Goal: Register for event/course

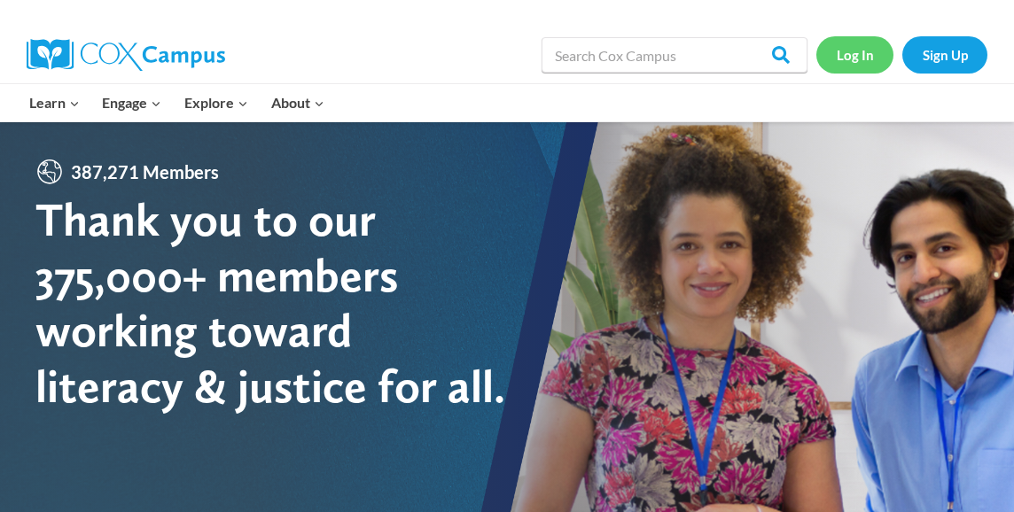
click at [846, 52] on link "Log In" at bounding box center [855, 54] width 77 height 36
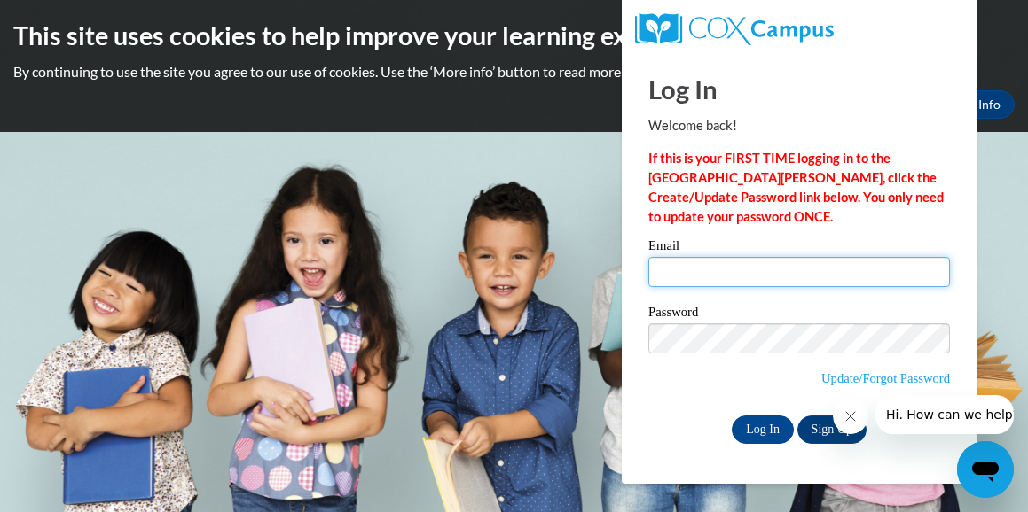
click at [759, 281] on input "Email" at bounding box center [798, 272] width 301 height 30
type input "nanny3971@yahoo.com"
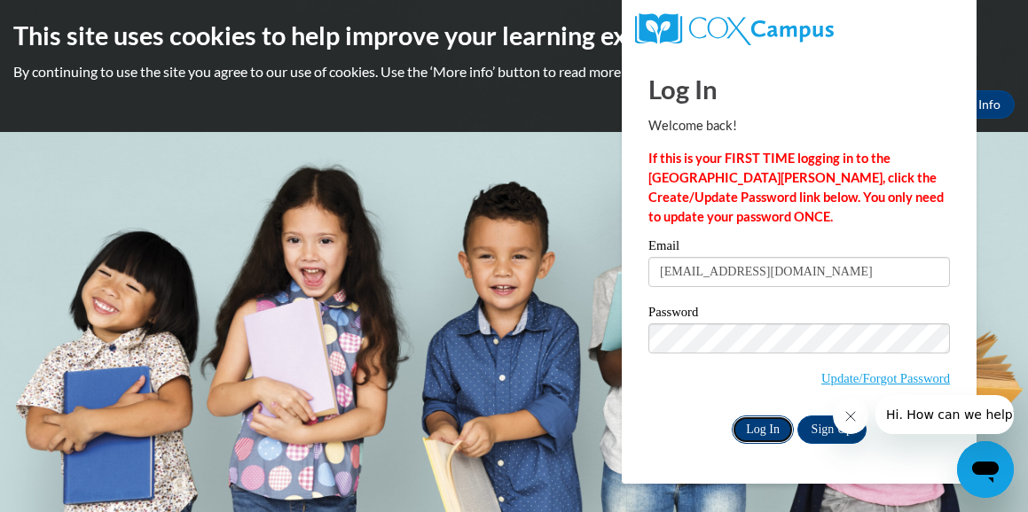
click at [766, 428] on input "Log In" at bounding box center [762, 430] width 62 height 28
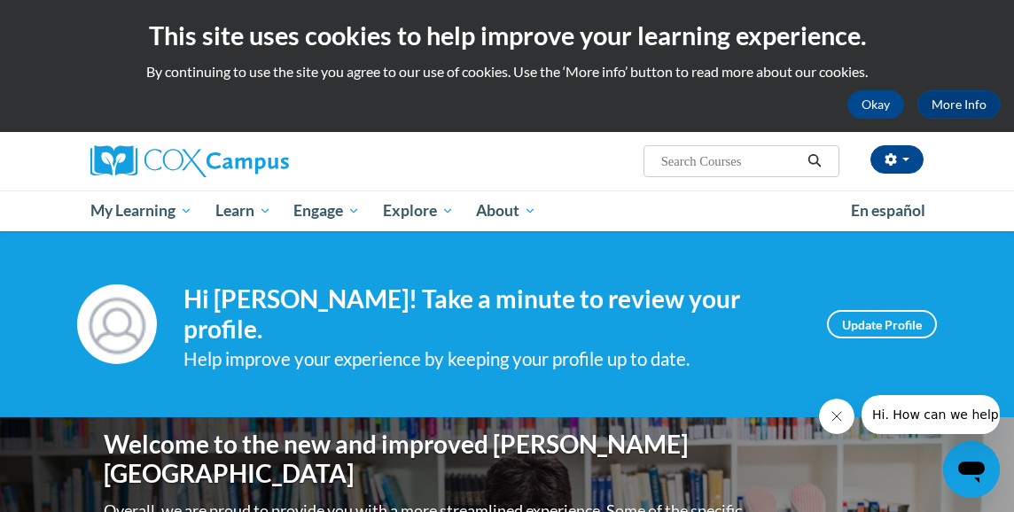
scroll to position [19, 0]
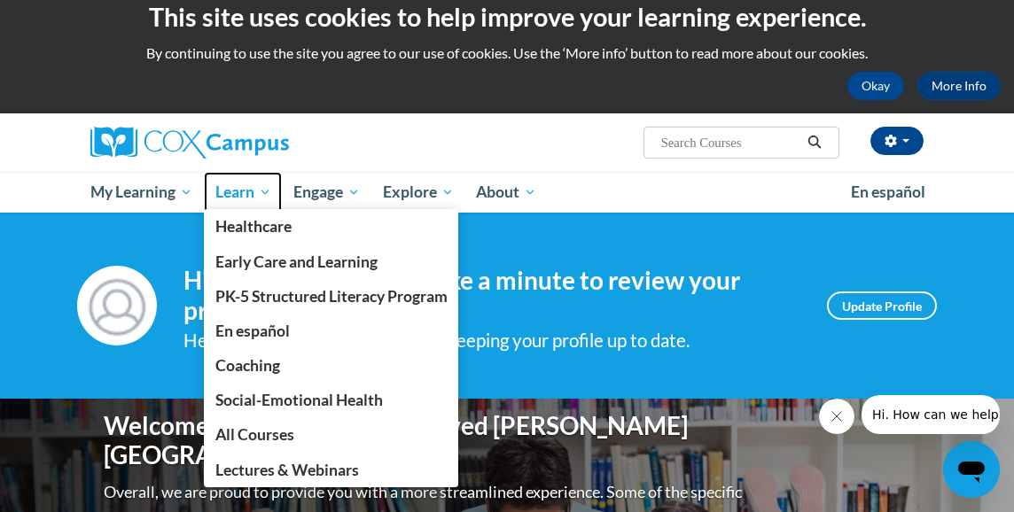
click at [264, 195] on span "Learn" at bounding box center [243, 192] width 56 height 21
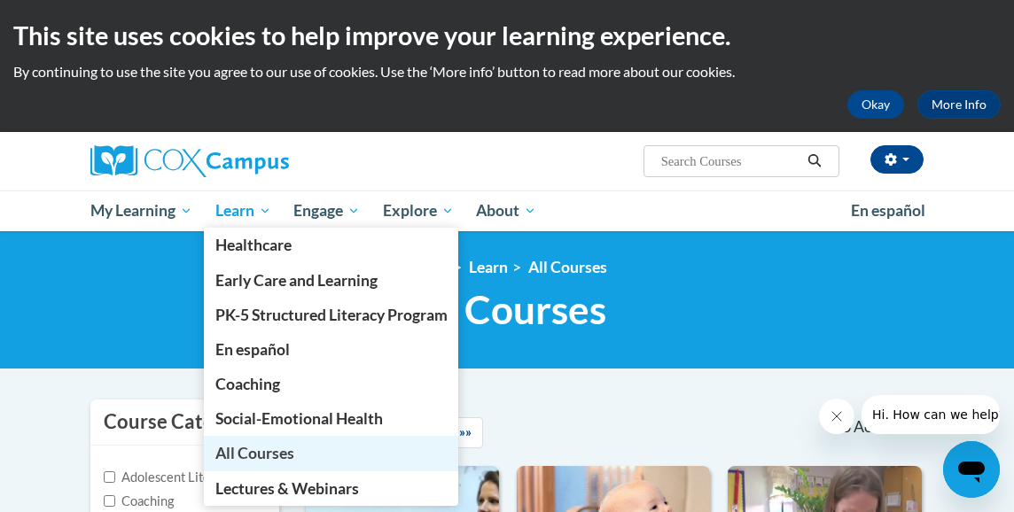
click at [245, 453] on span "All Courses" at bounding box center [254, 453] width 79 height 19
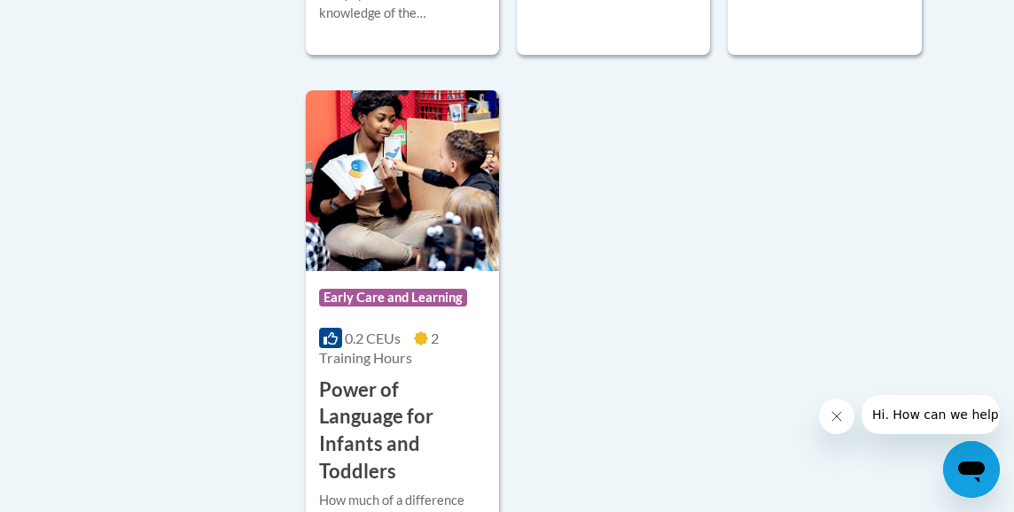
scroll to position [4774, 0]
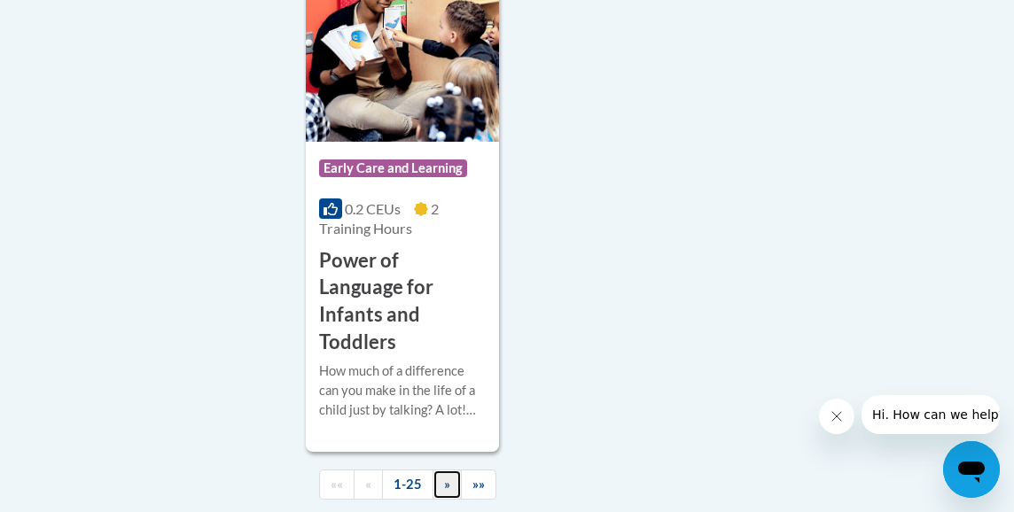
click at [450, 470] on link "»" at bounding box center [447, 485] width 29 height 31
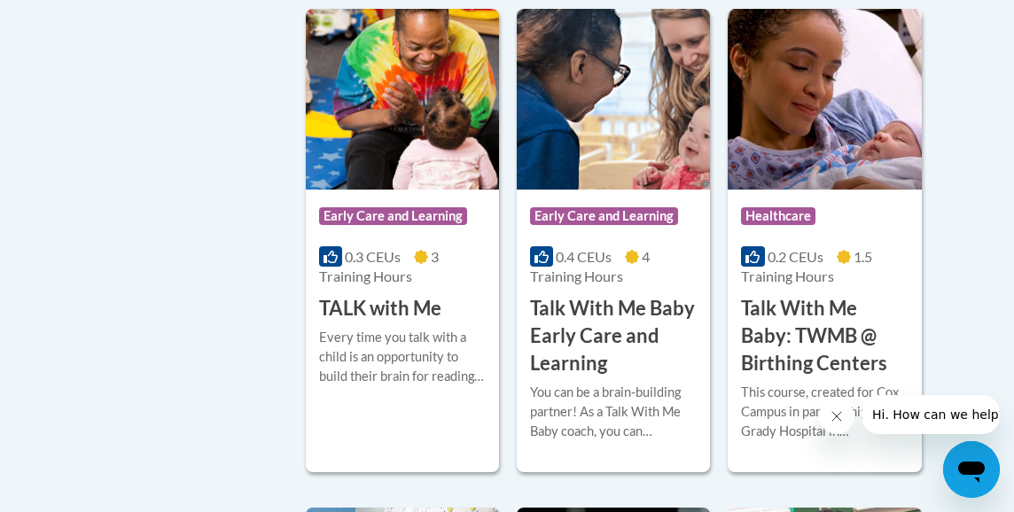
scroll to position [2436, 0]
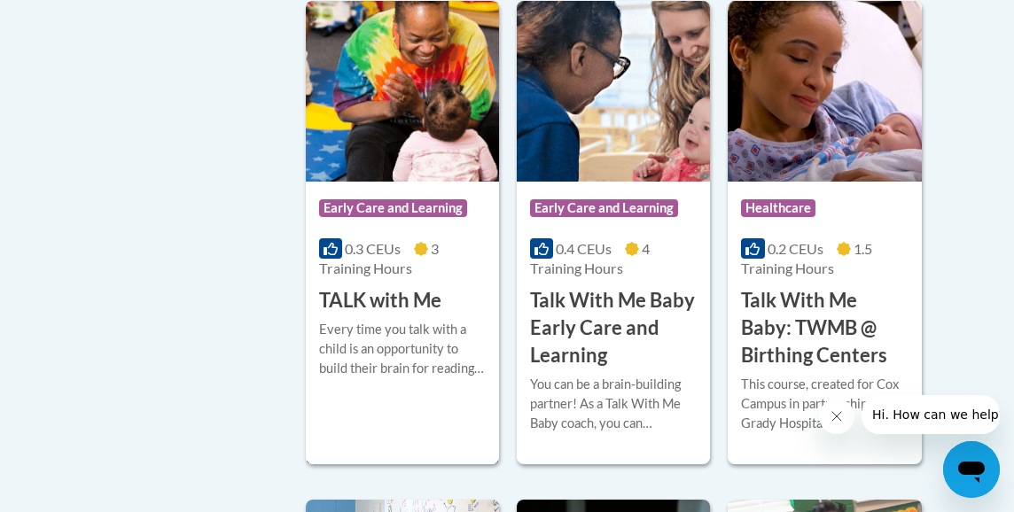
click at [387, 301] on h3 "TALK with Me" at bounding box center [380, 300] width 122 height 27
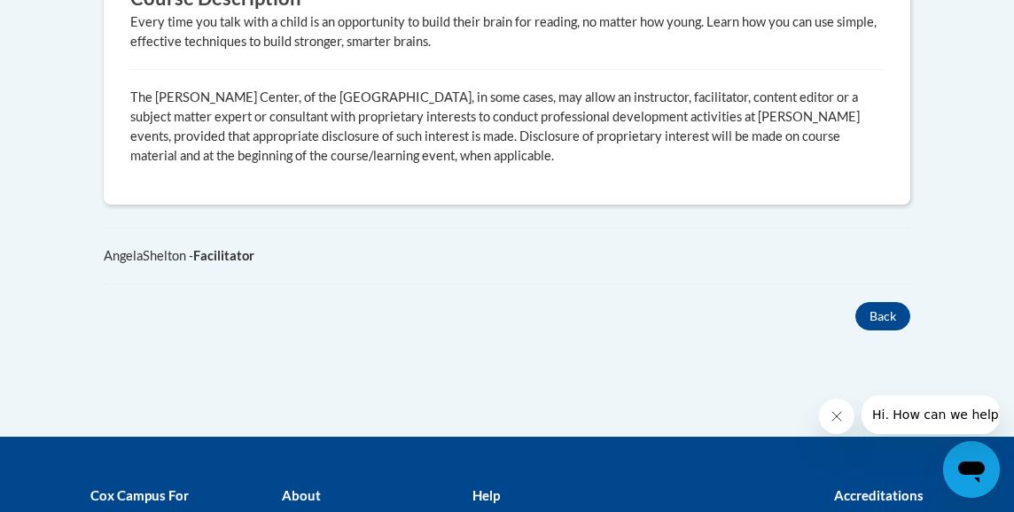
scroll to position [1074, 0]
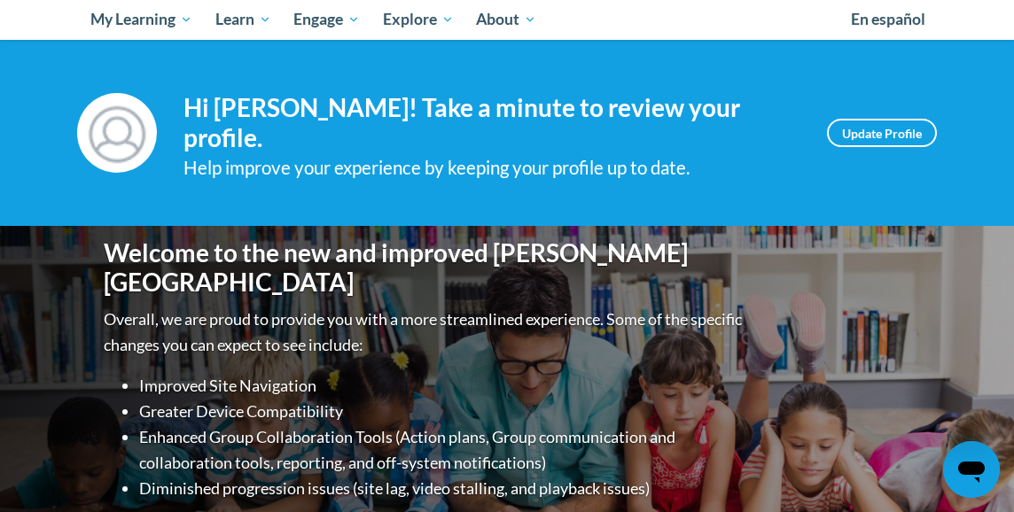
scroll to position [59, 0]
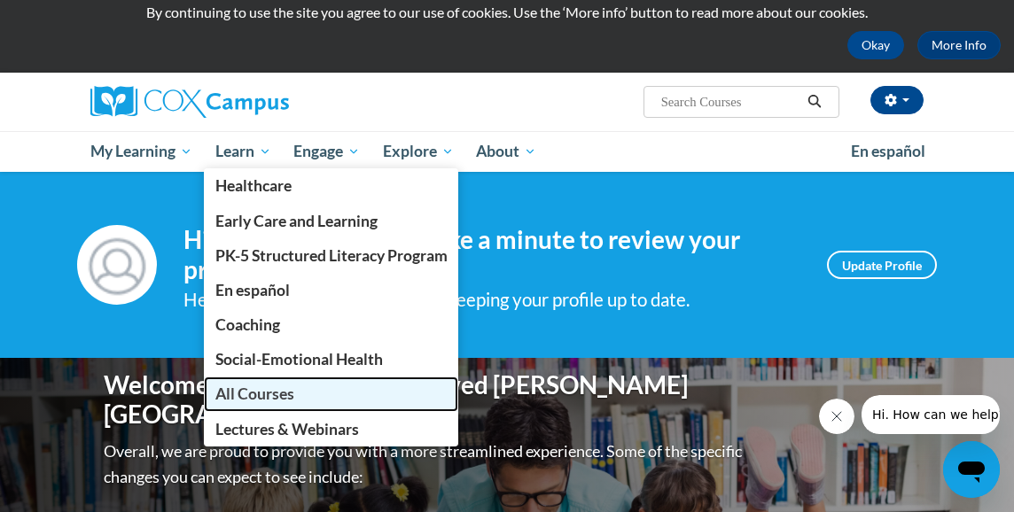
click at [255, 393] on span "All Courses" at bounding box center [254, 394] width 79 height 19
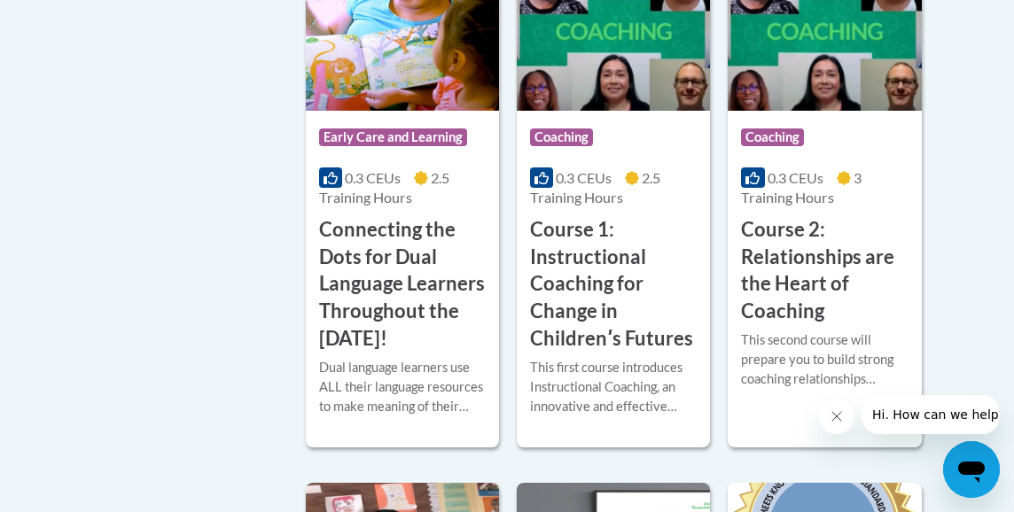
scroll to position [1129, 0]
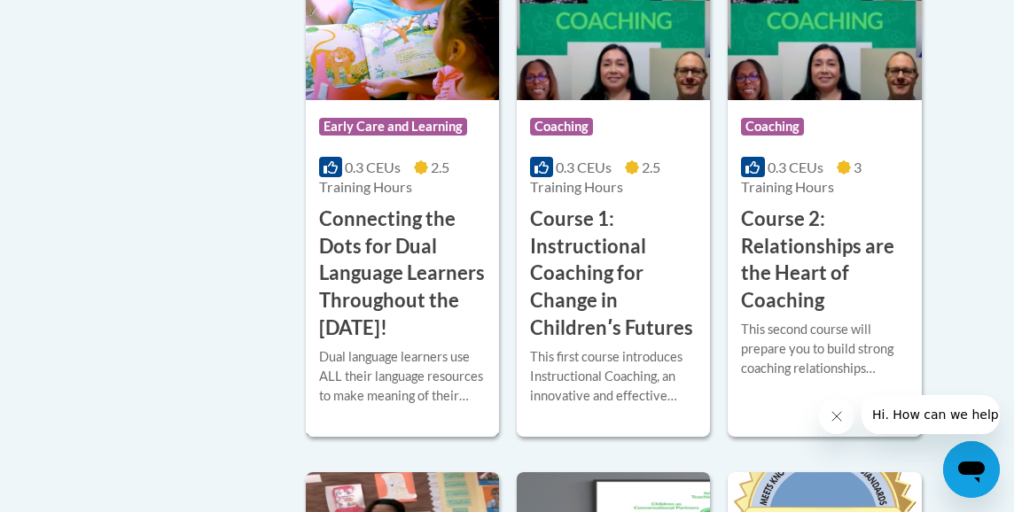
click at [382, 261] on h3 "Connecting the Dots for Dual Language Learners Throughout the [DATE]!" at bounding box center [402, 274] width 167 height 137
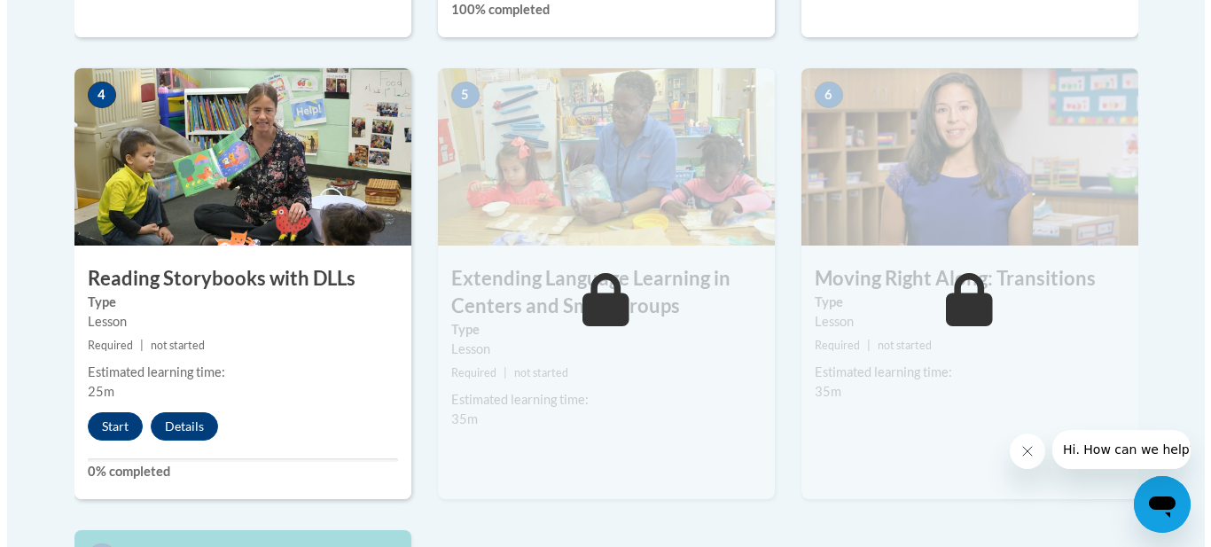
scroll to position [1049, 0]
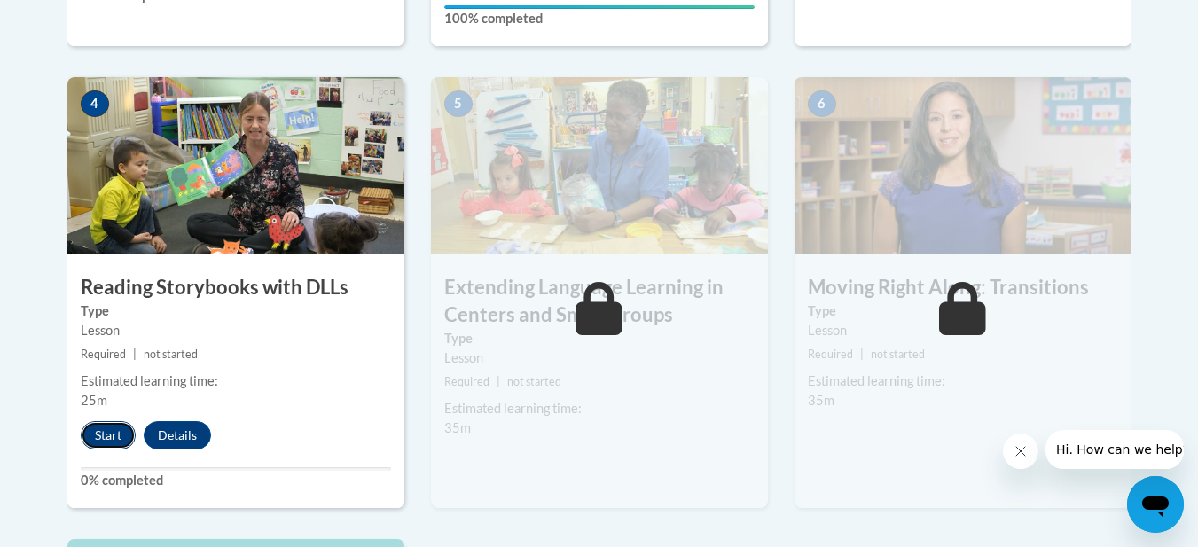
click at [106, 439] on button "Start" at bounding box center [108, 435] width 55 height 28
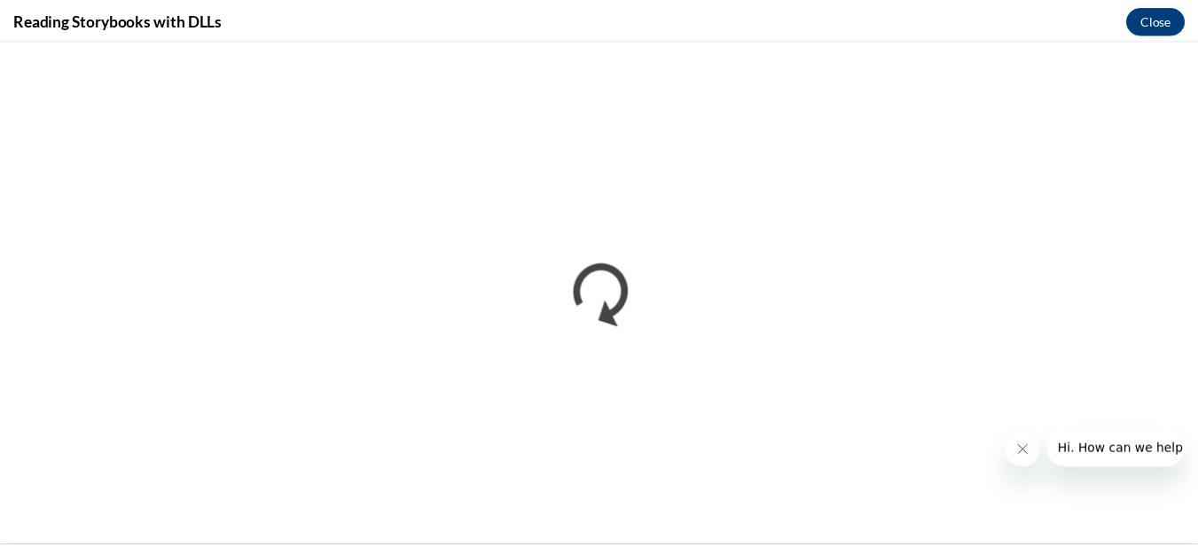
scroll to position [0, 0]
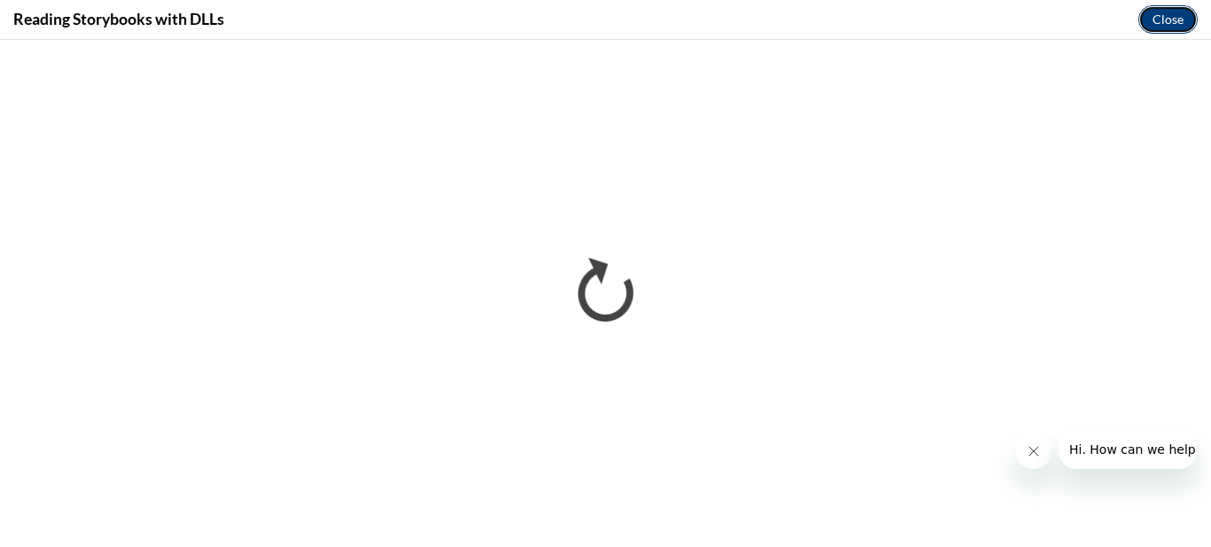
click at [1013, 16] on button "Close" at bounding box center [1167, 19] width 59 height 28
